Goal: Complete application form: Complete application form

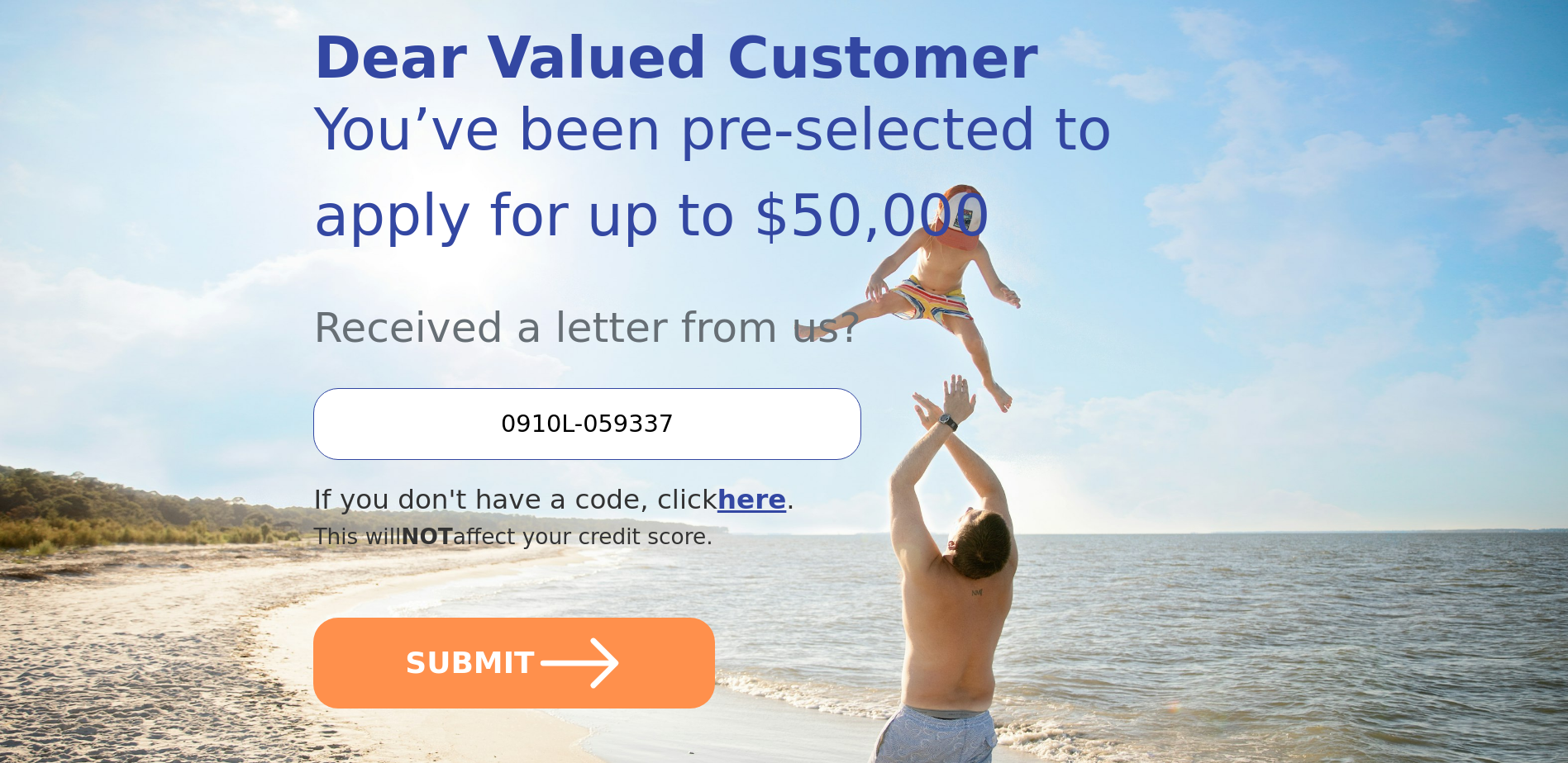
scroll to position [248, 0]
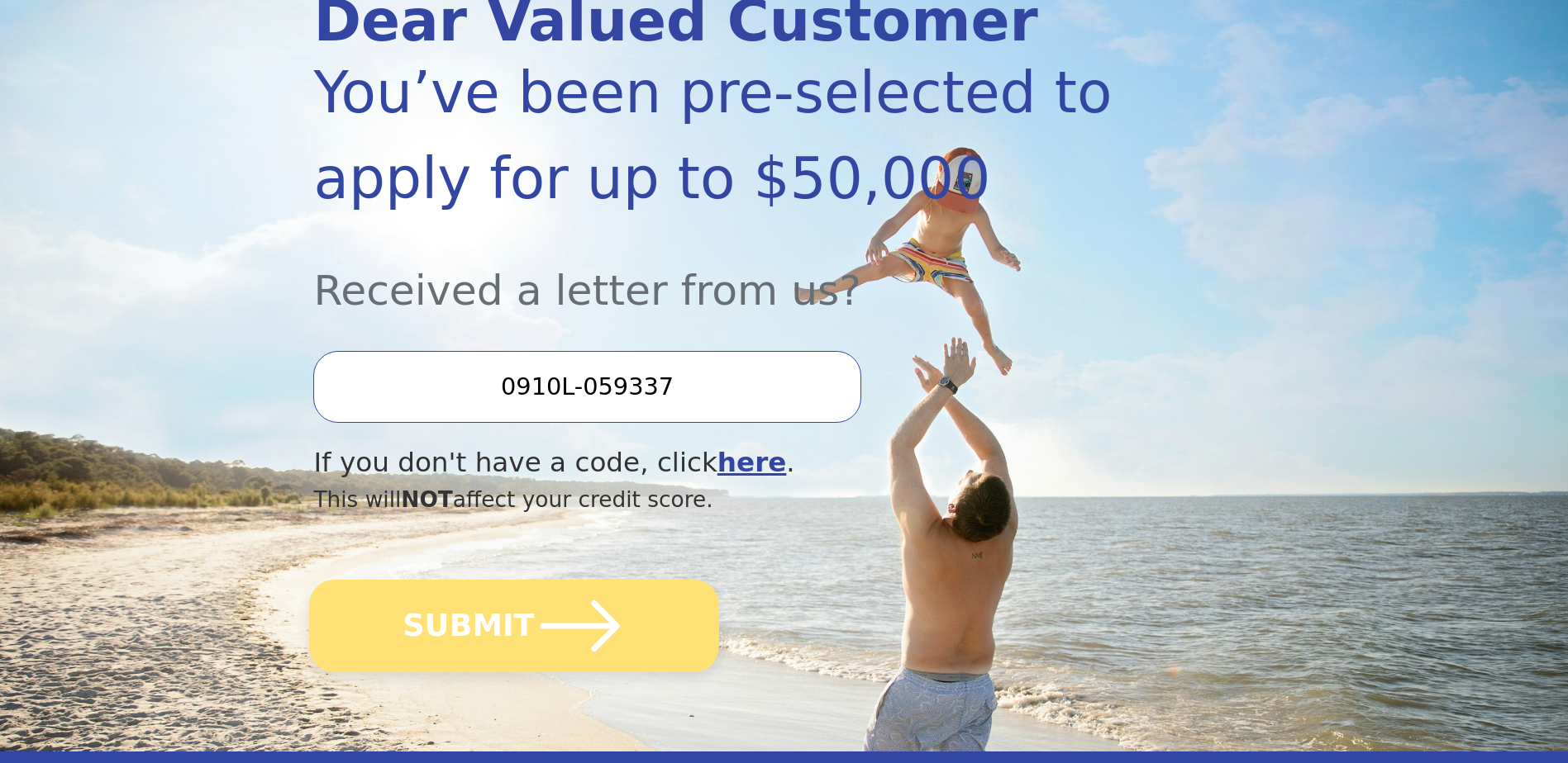
click at [455, 626] on button "SUBMIT" at bounding box center [515, 626] width 410 height 92
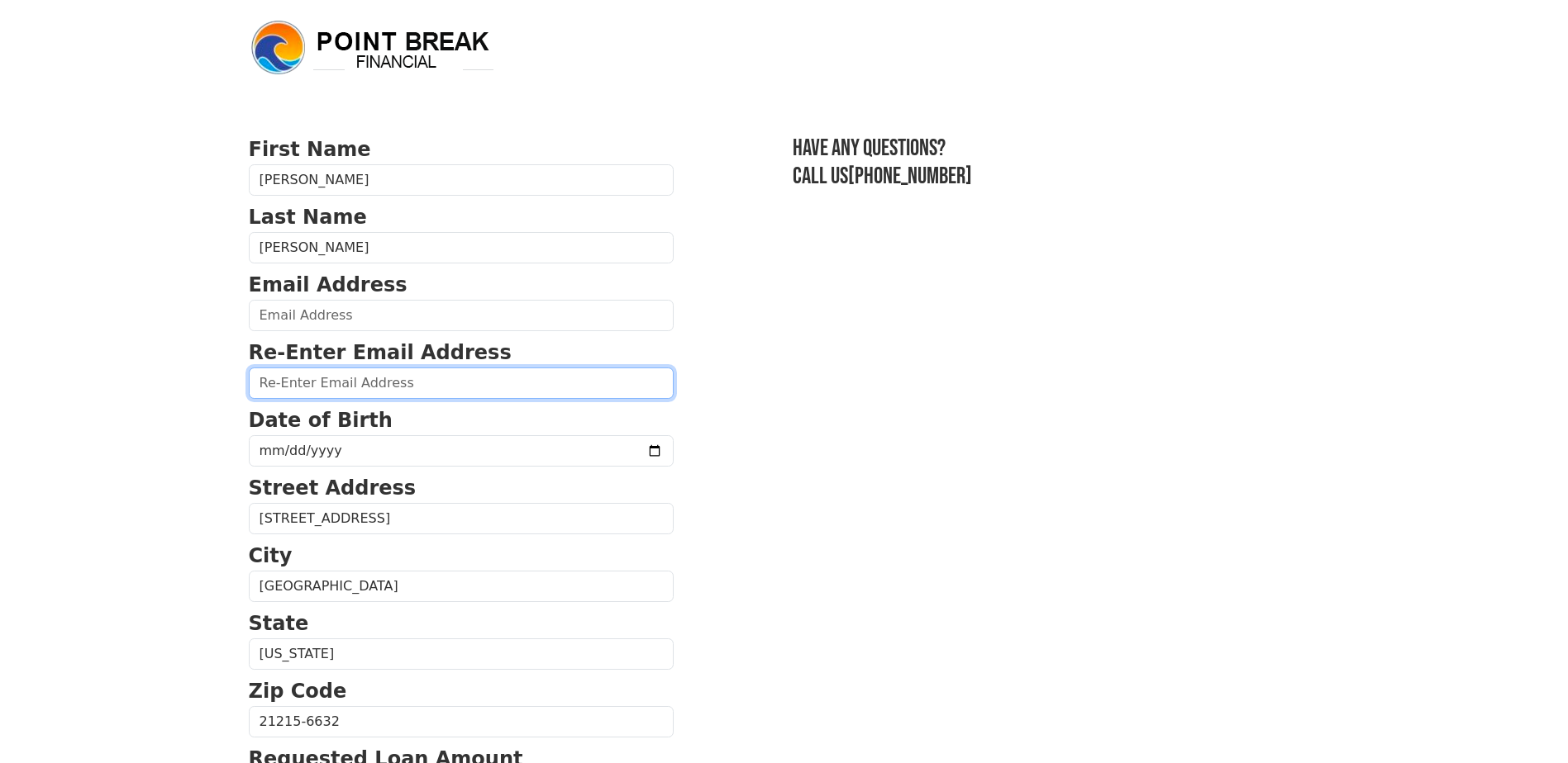
click at [471, 380] on input "email" at bounding box center [461, 383] width 425 height 31
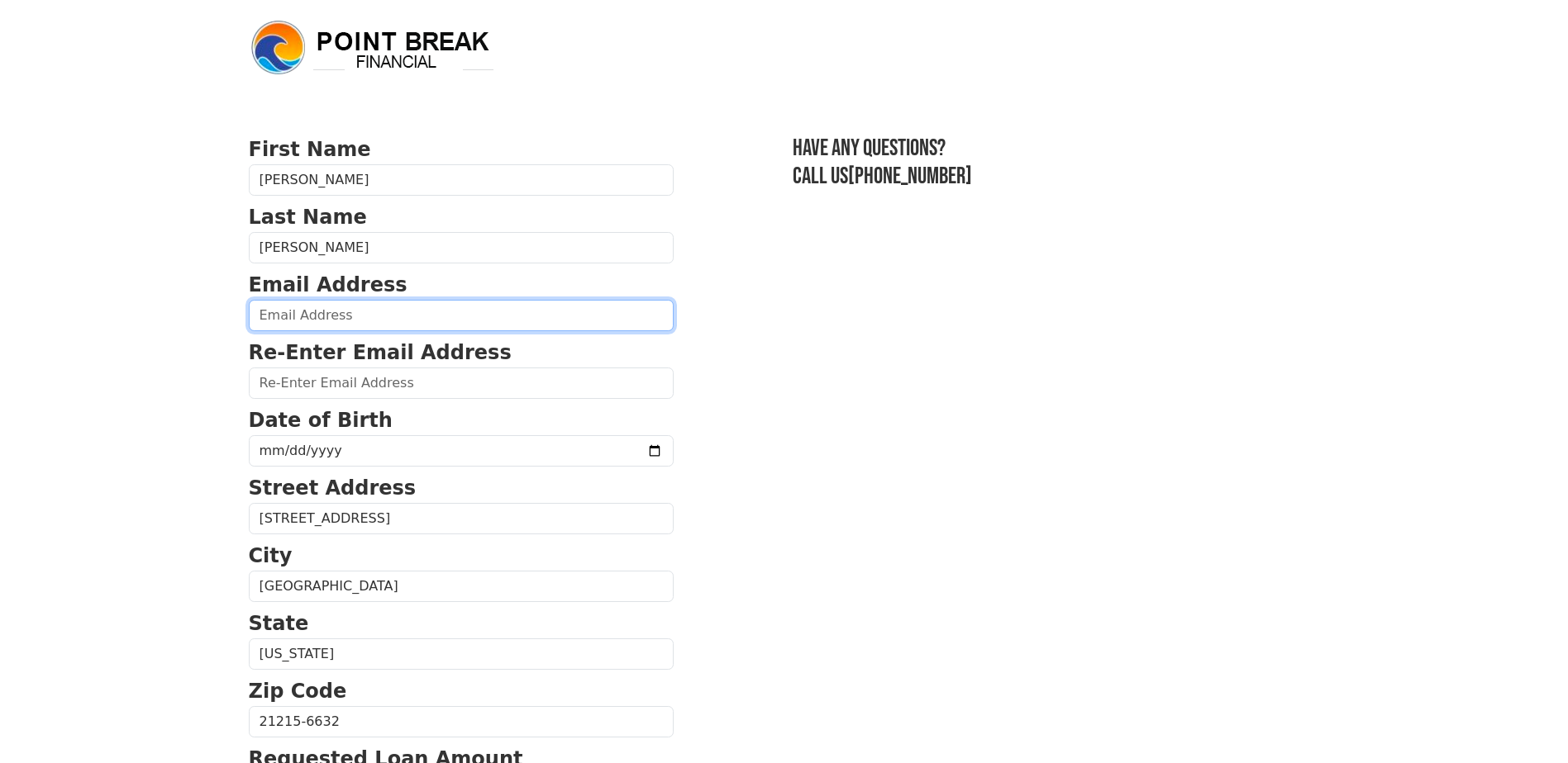
click at [422, 320] on input "email" at bounding box center [461, 316] width 425 height 31
type input "gardner.judith@ymail.com"
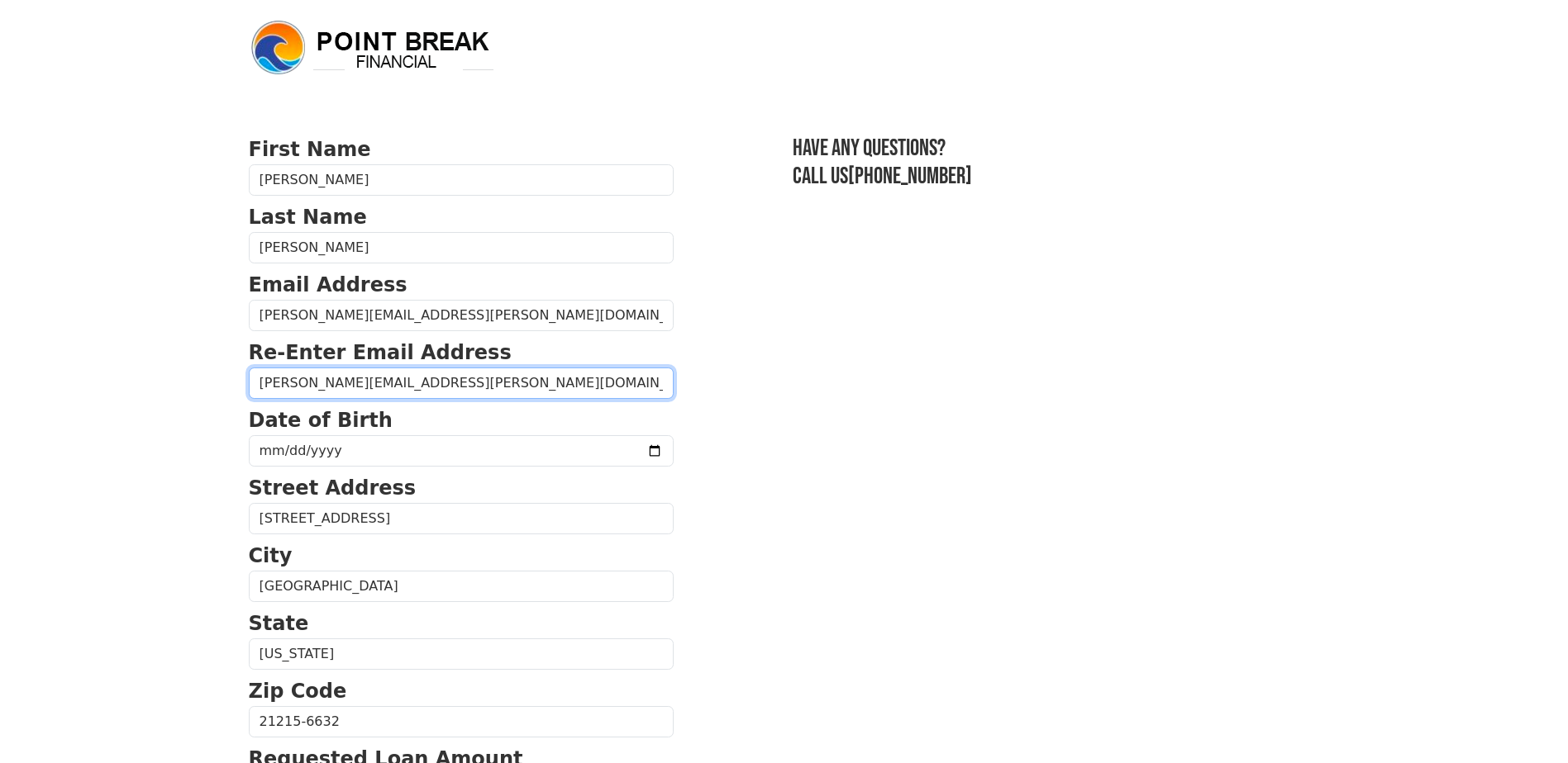
type input "gardner.judith@ymail.com"
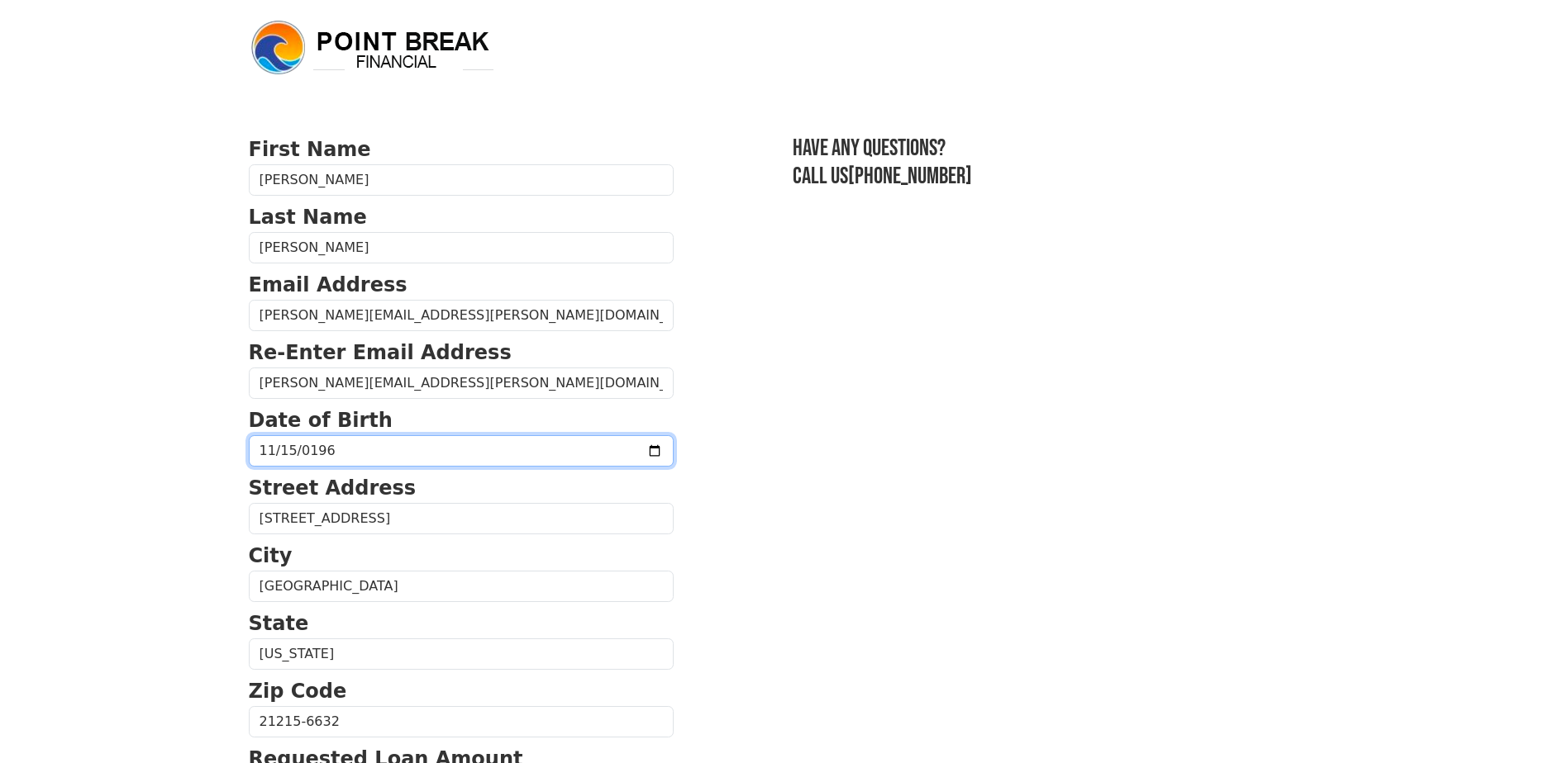
type input "1961-11-15"
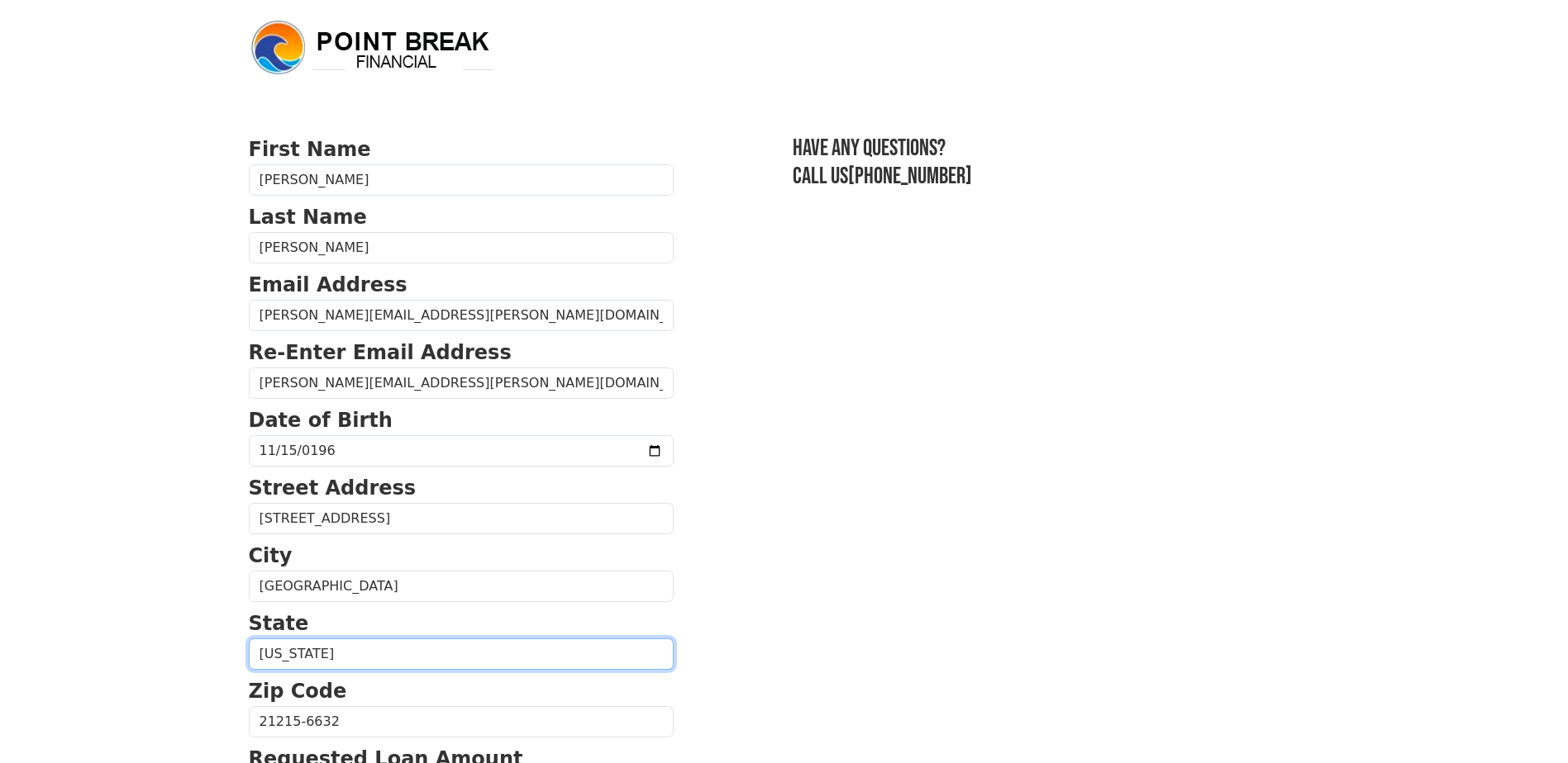
scroll to position [248, 0]
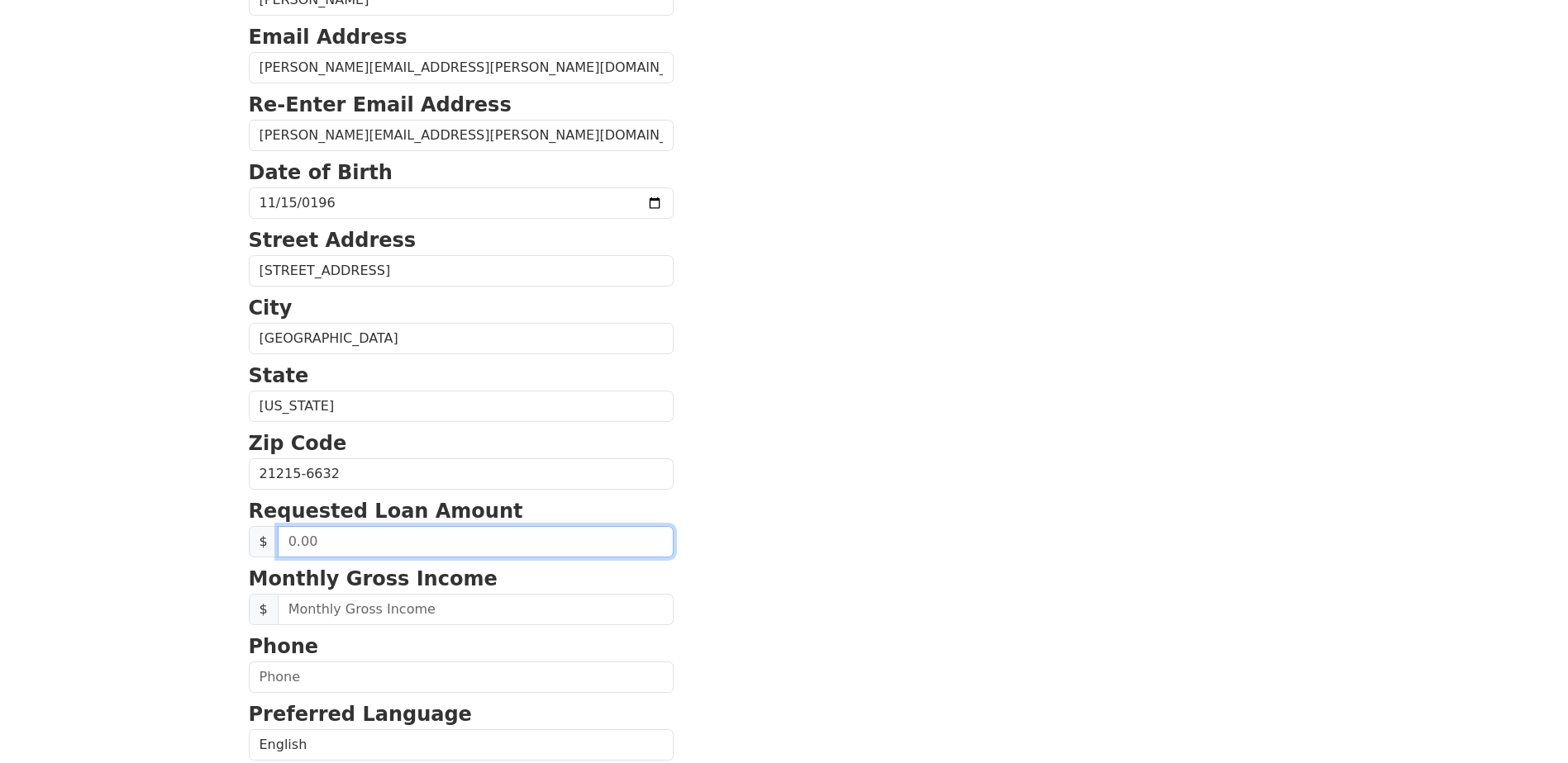
click at [465, 528] on input "text" at bounding box center [475, 542] width 396 height 31
type input "20,000.00"
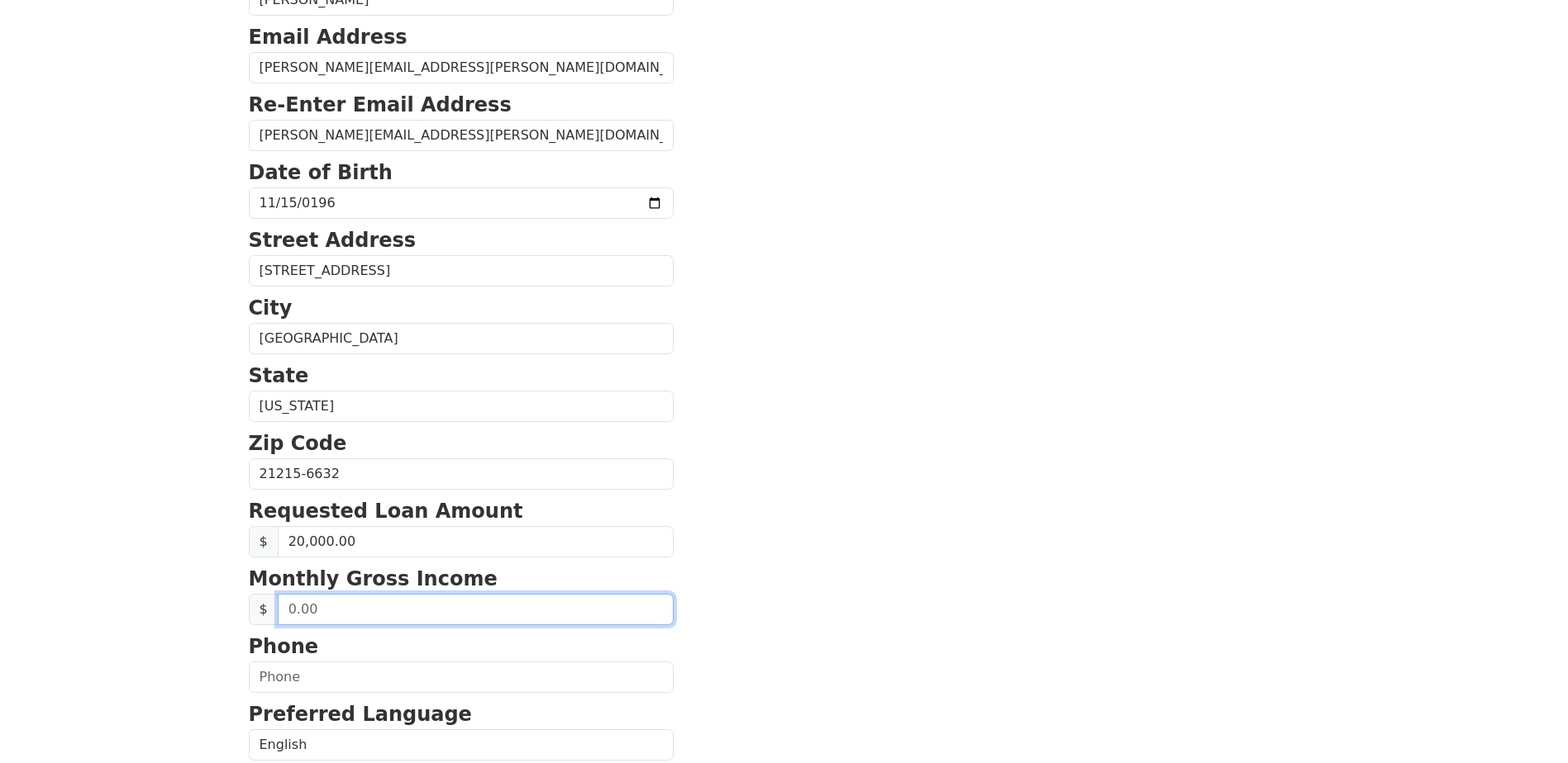
click at [399, 612] on input "text" at bounding box center [475, 610] width 396 height 31
type input "3,200.00"
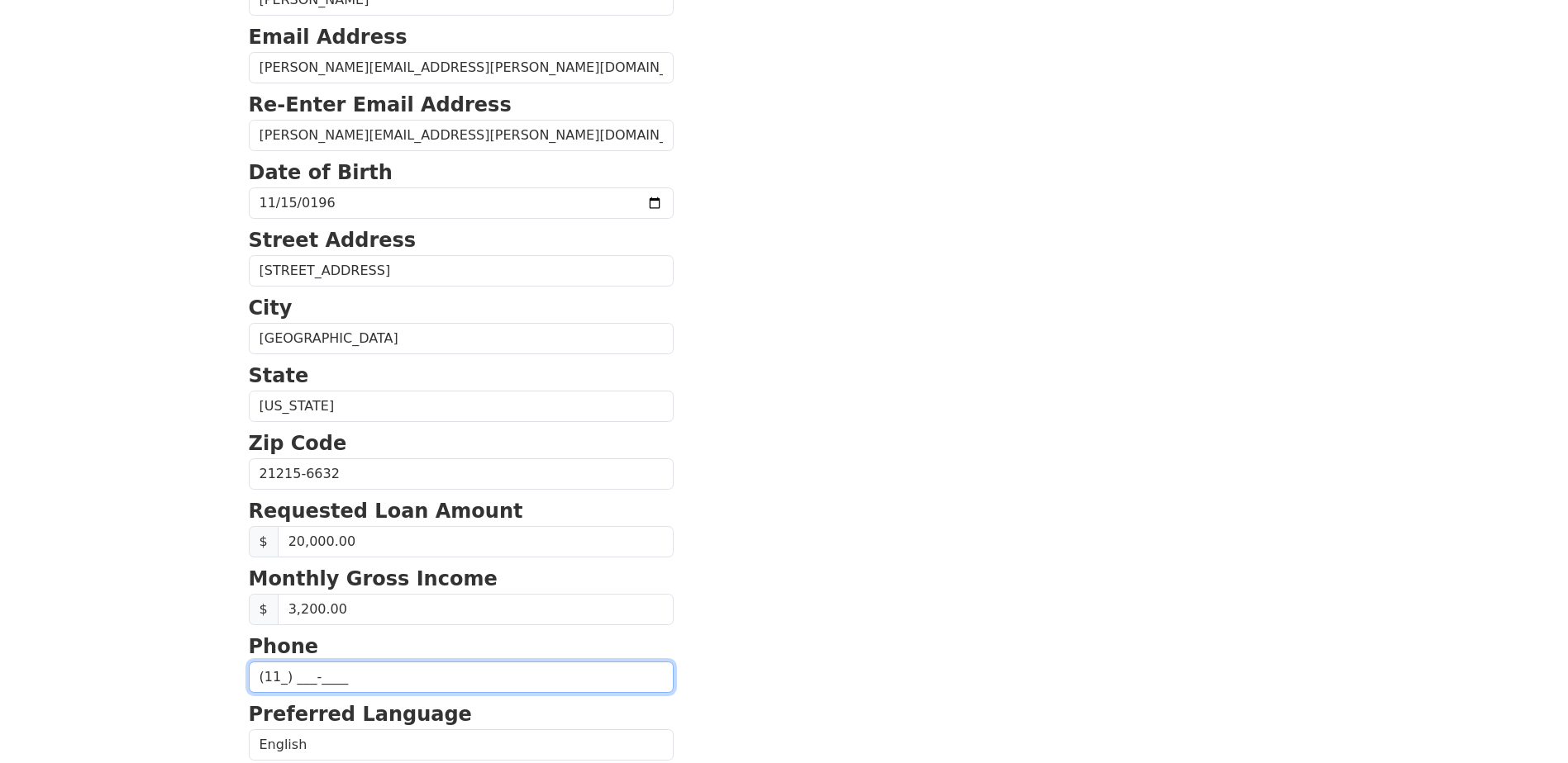
type input "(1__) ___-____"
type input "(443) 355-3324"
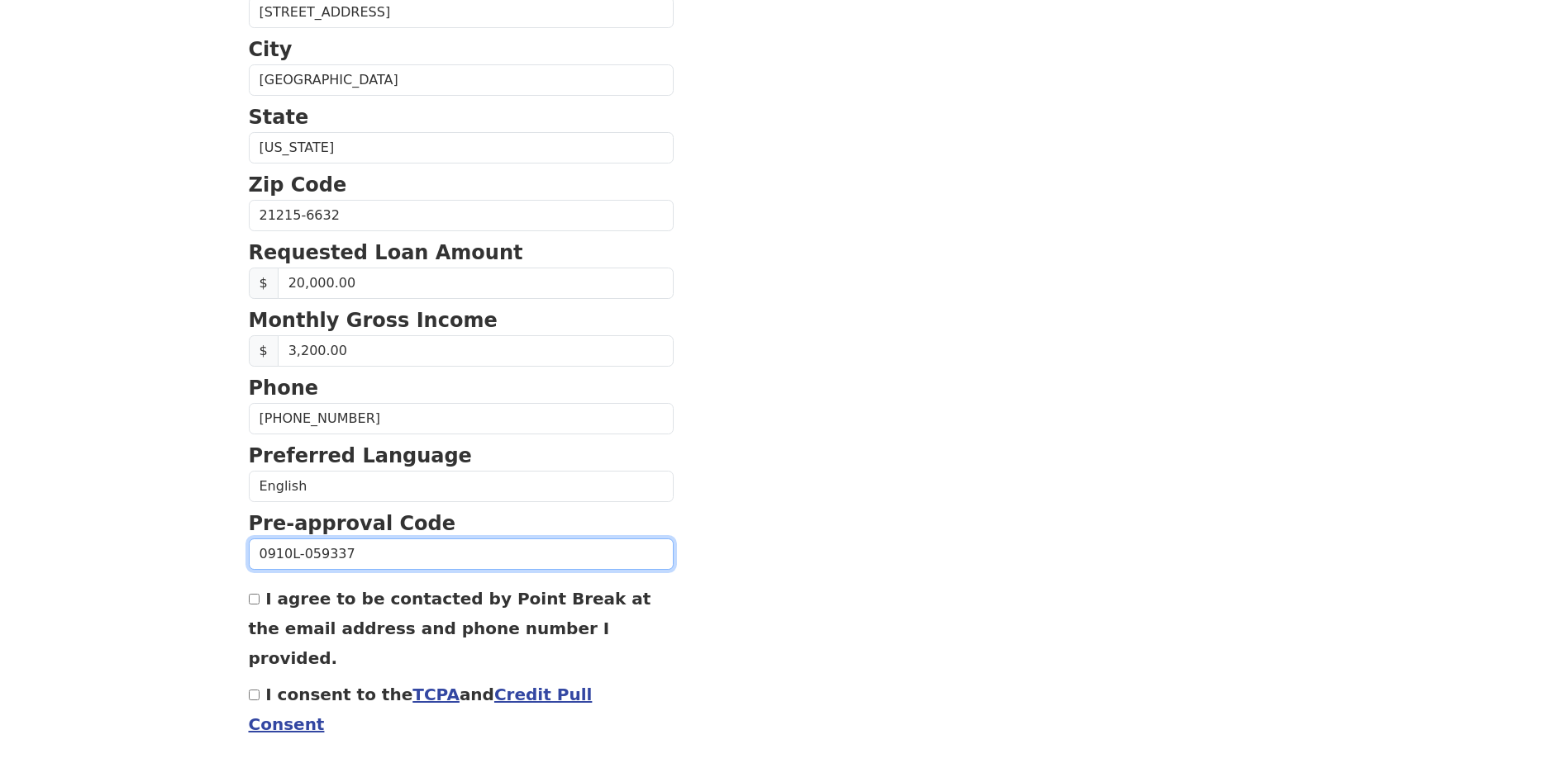
scroll to position [552, 0]
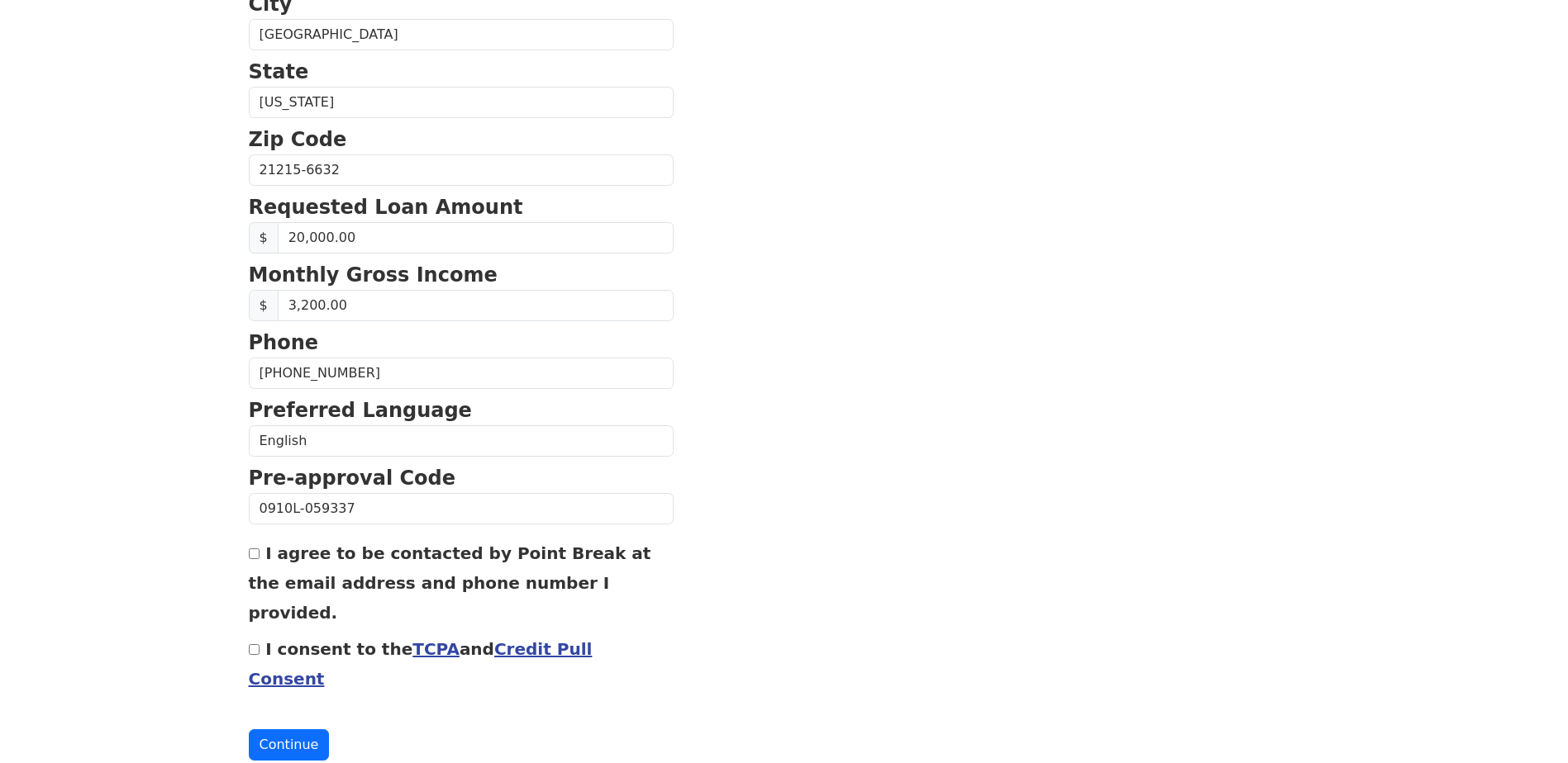
click at [257, 551] on input "I agree to be contacted by Point Break at the email address and phone number I …" at bounding box center [255, 554] width 11 height 11
checkbox input "true"
click at [413, 639] on link "TCPA" at bounding box center [436, 649] width 47 height 19
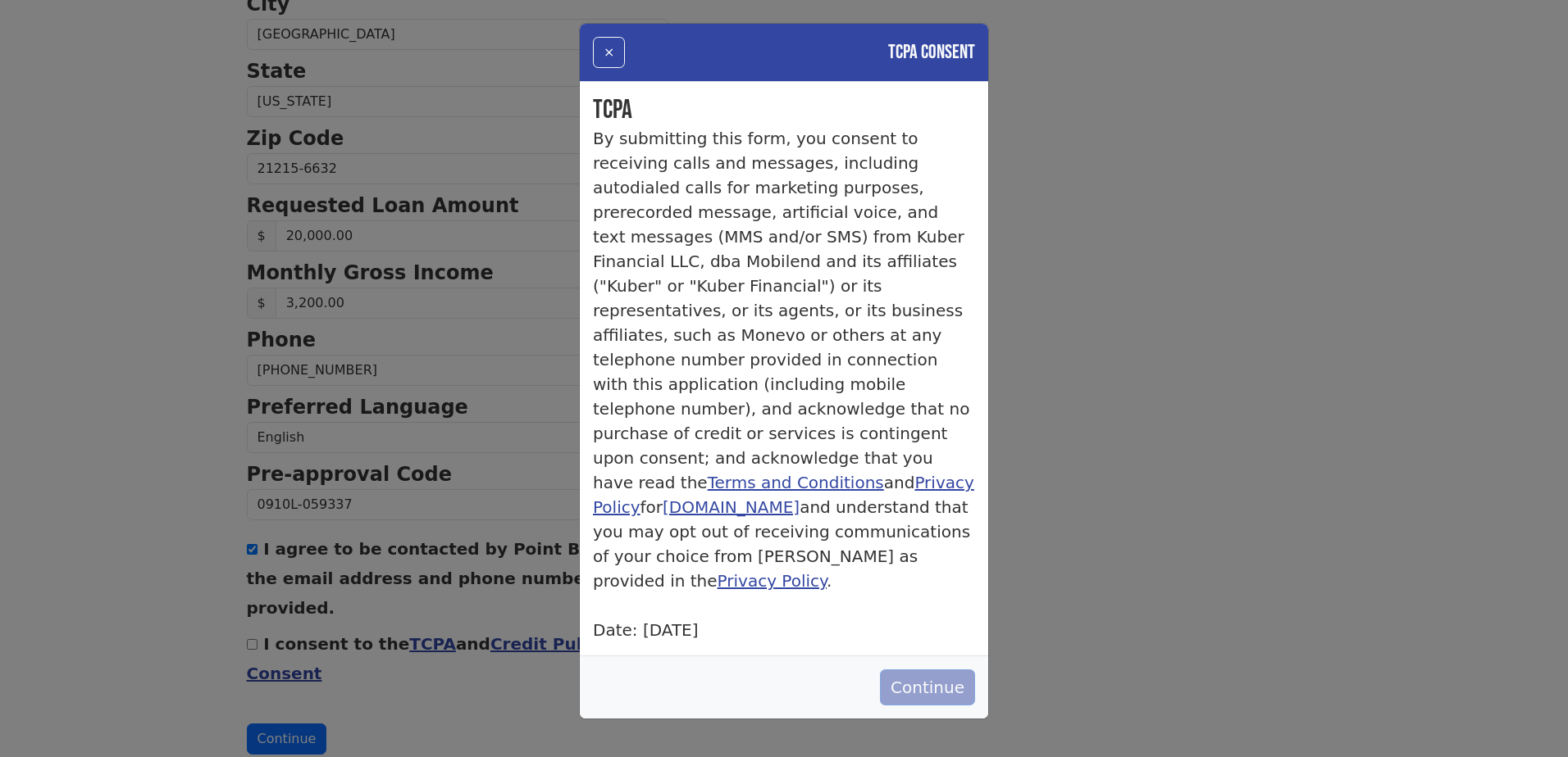
click at [948, 670] on button "Continue" at bounding box center [928, 687] width 95 height 36
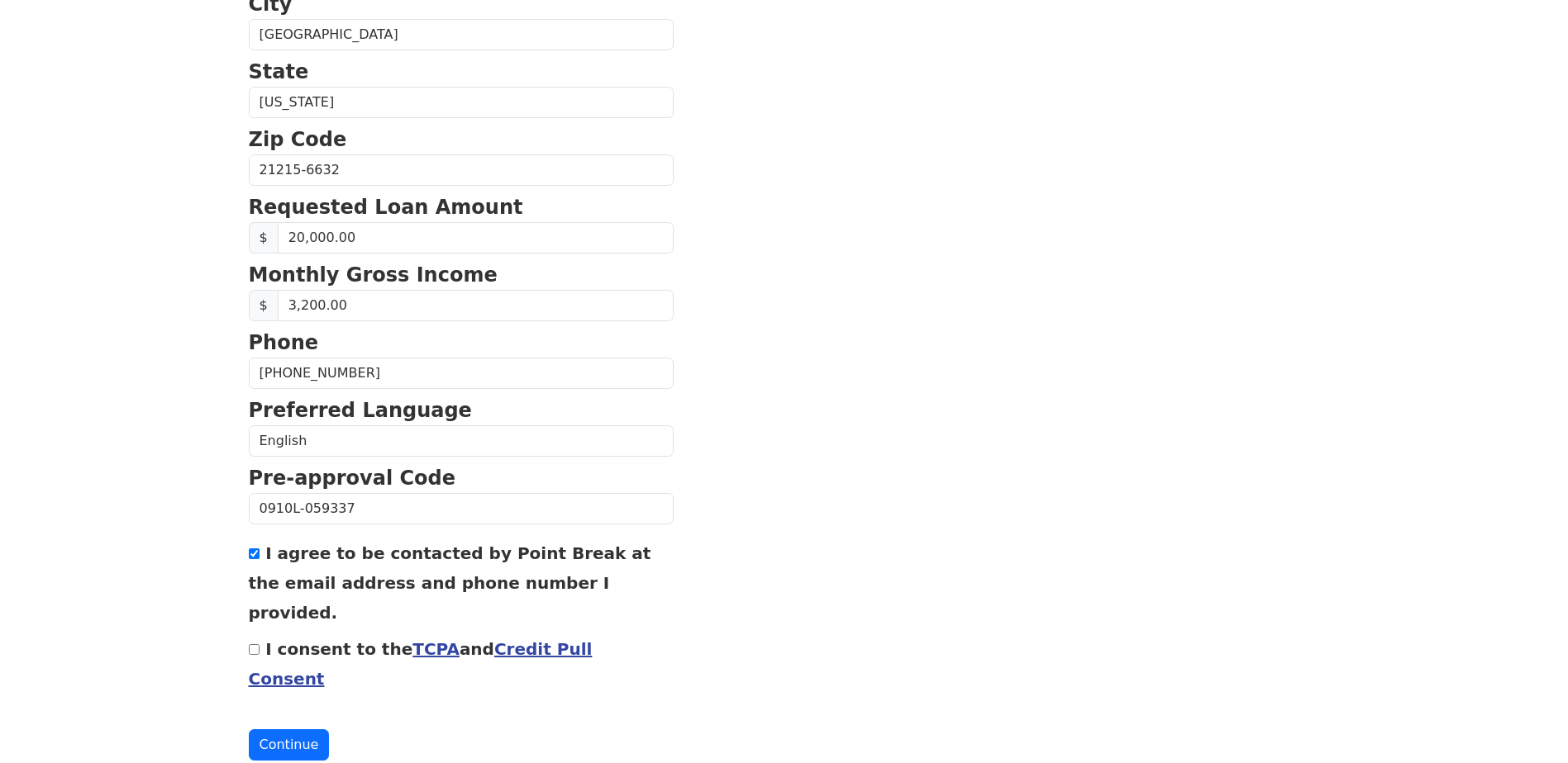
click at [255, 644] on input "I consent to the TCPA and Credit Pull Consent" at bounding box center [255, 650] width 11 height 11
checkbox input "true"
click at [296, 730] on button "Continue" at bounding box center [290, 745] width 81 height 31
